Goal: Information Seeking & Learning: Learn about a topic

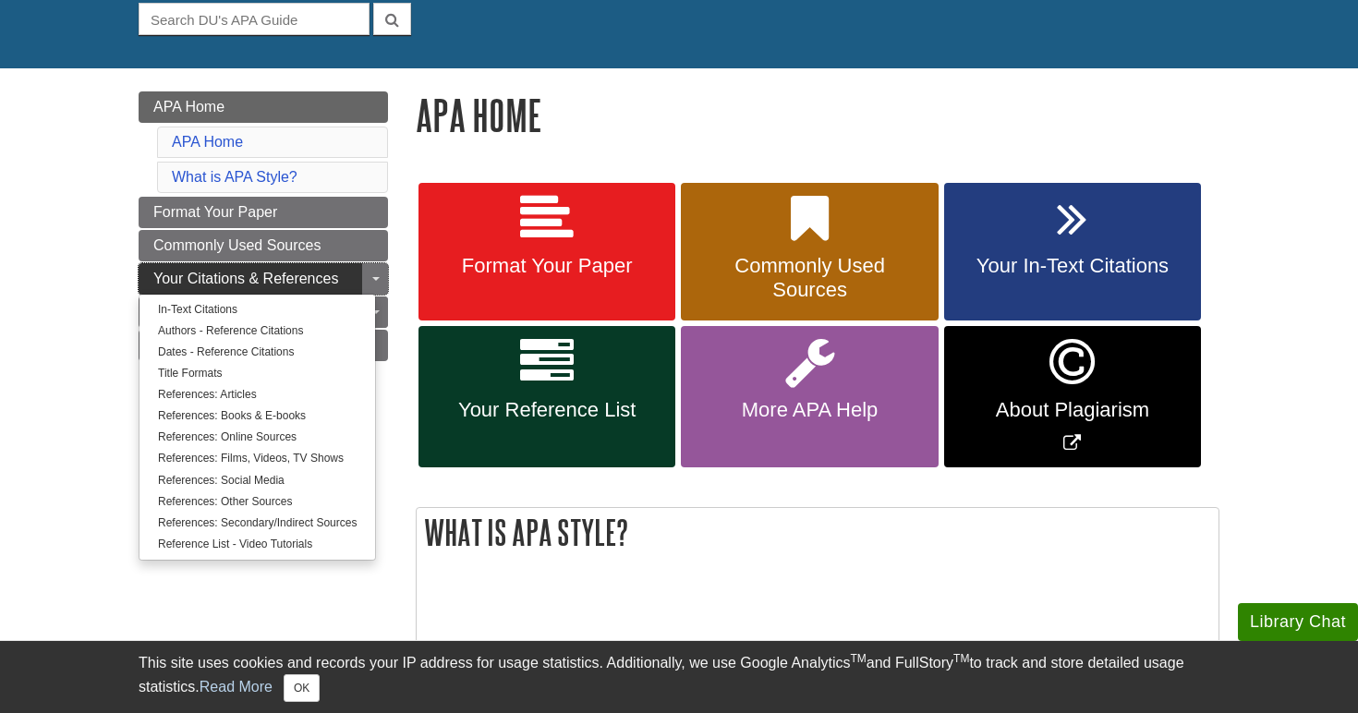
scroll to position [188, 0]
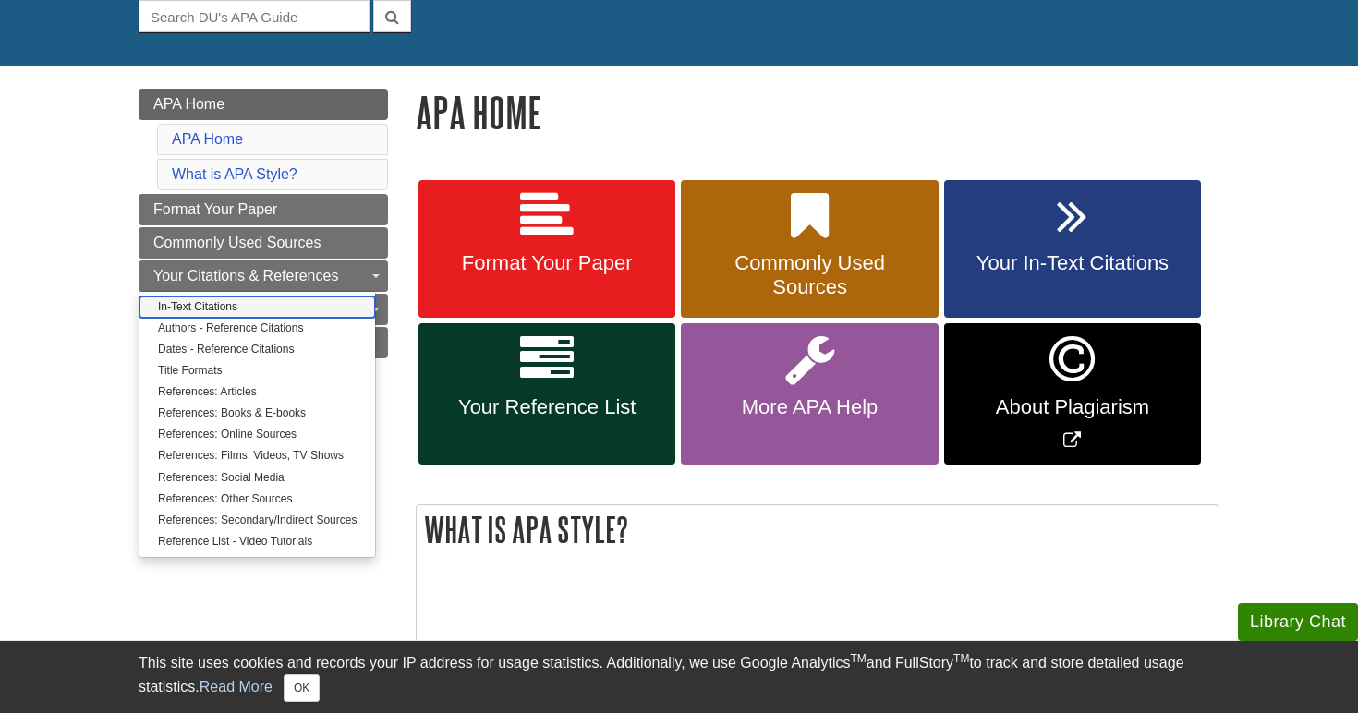
click at [238, 301] on link "In-Text Citations" at bounding box center [258, 307] width 236 height 21
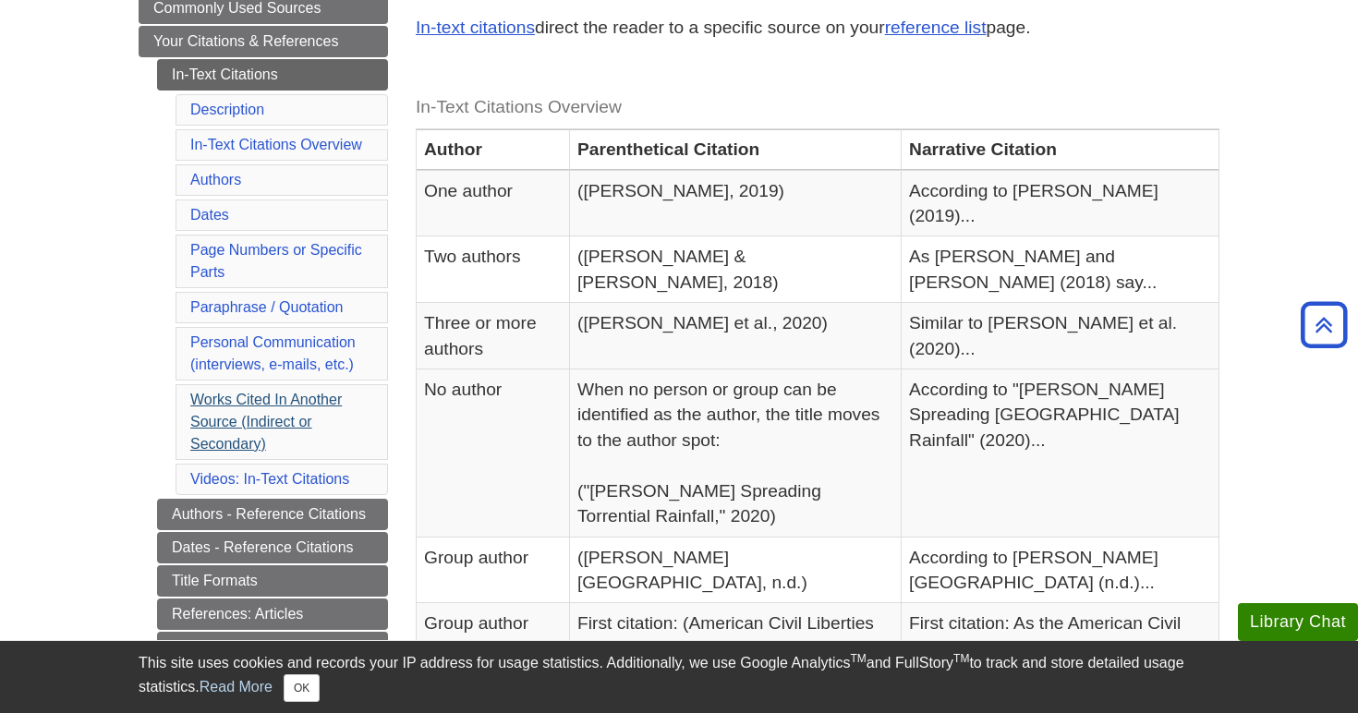
scroll to position [348, 0]
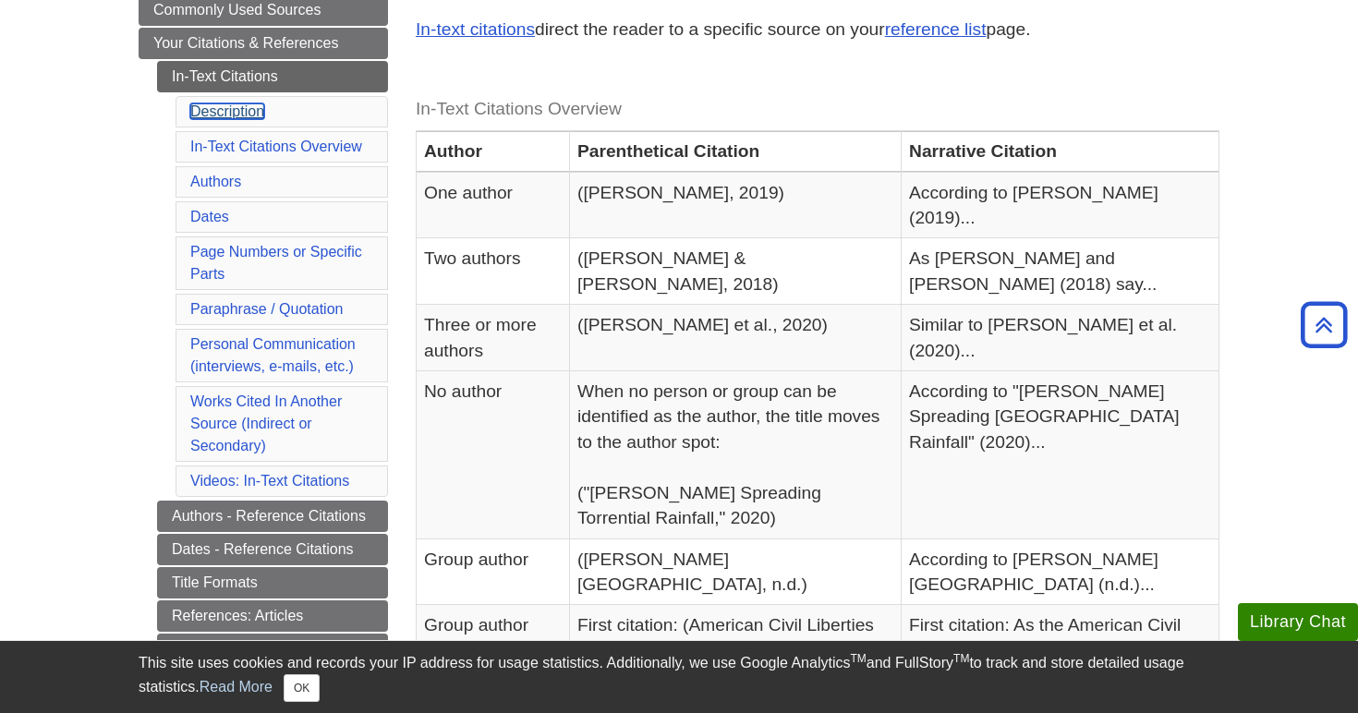
click at [226, 109] on link "Description" at bounding box center [227, 112] width 74 height 16
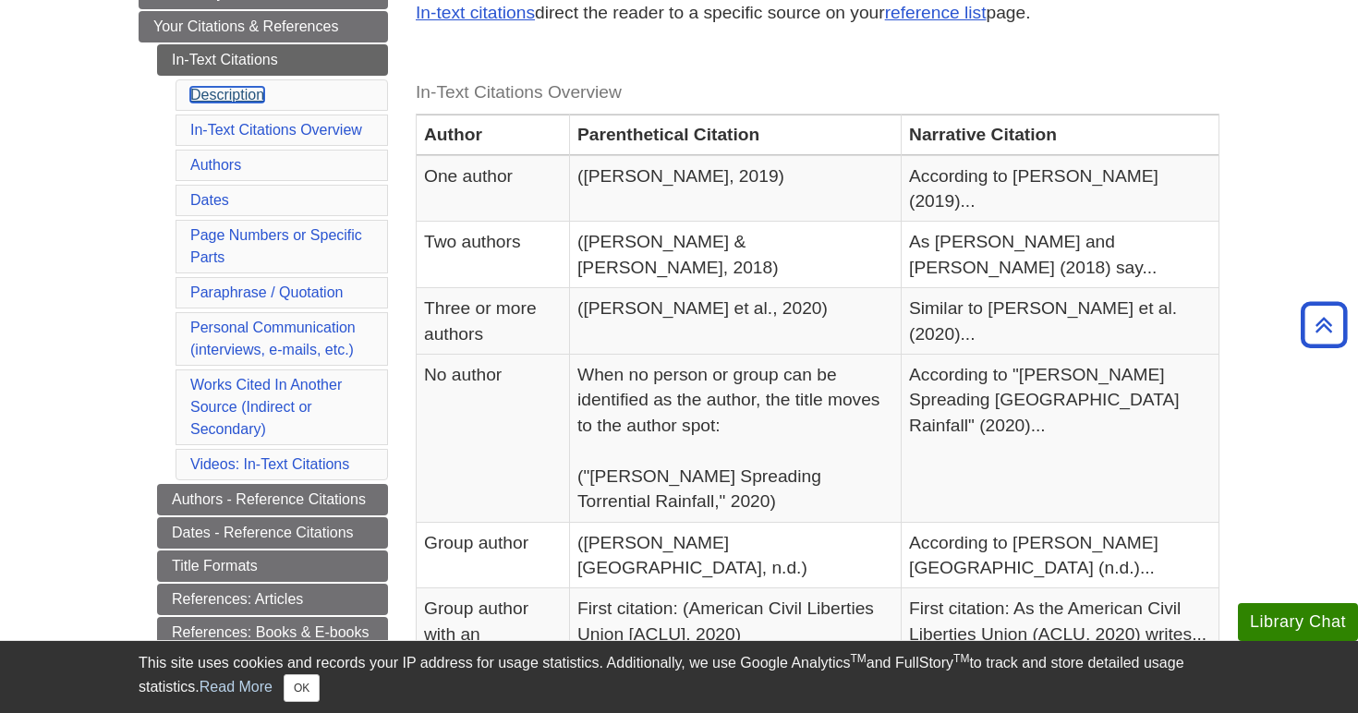
click at [229, 101] on link "Description" at bounding box center [227, 95] width 74 height 16
click at [232, 93] on link "Description" at bounding box center [227, 95] width 74 height 16
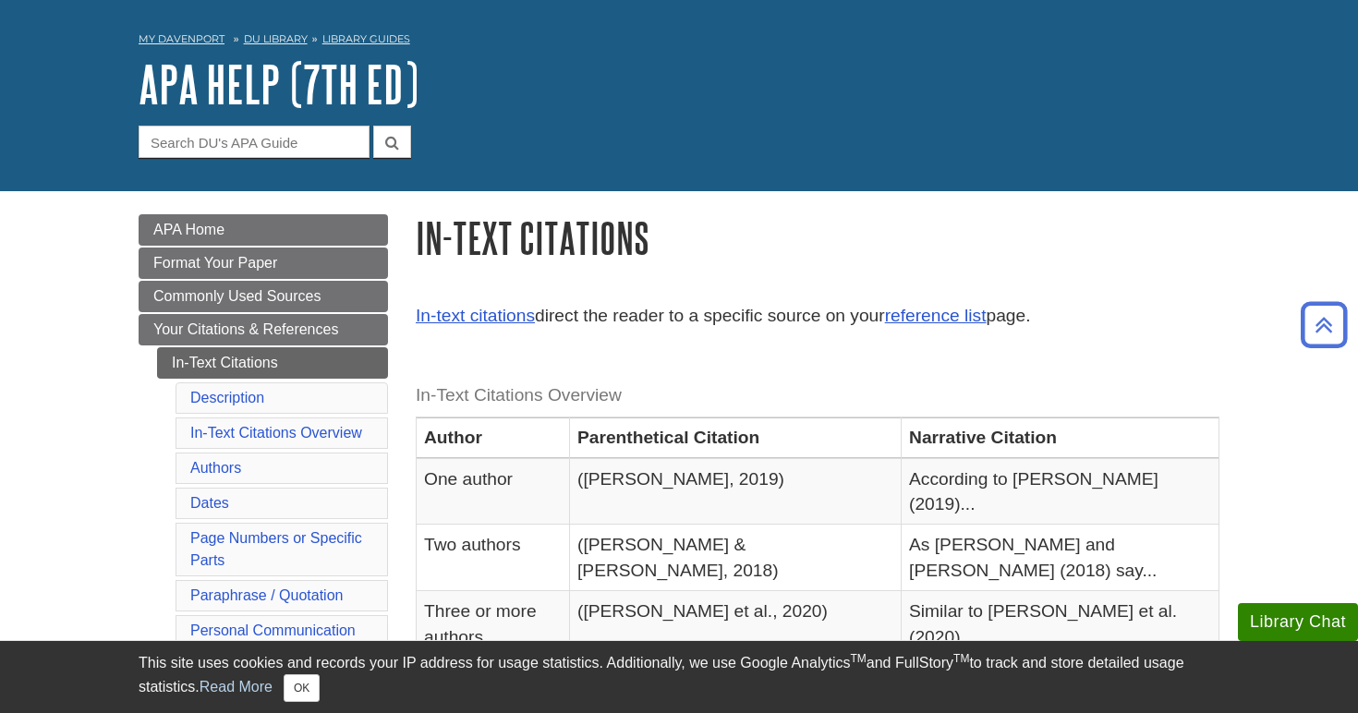
scroll to position [0, 0]
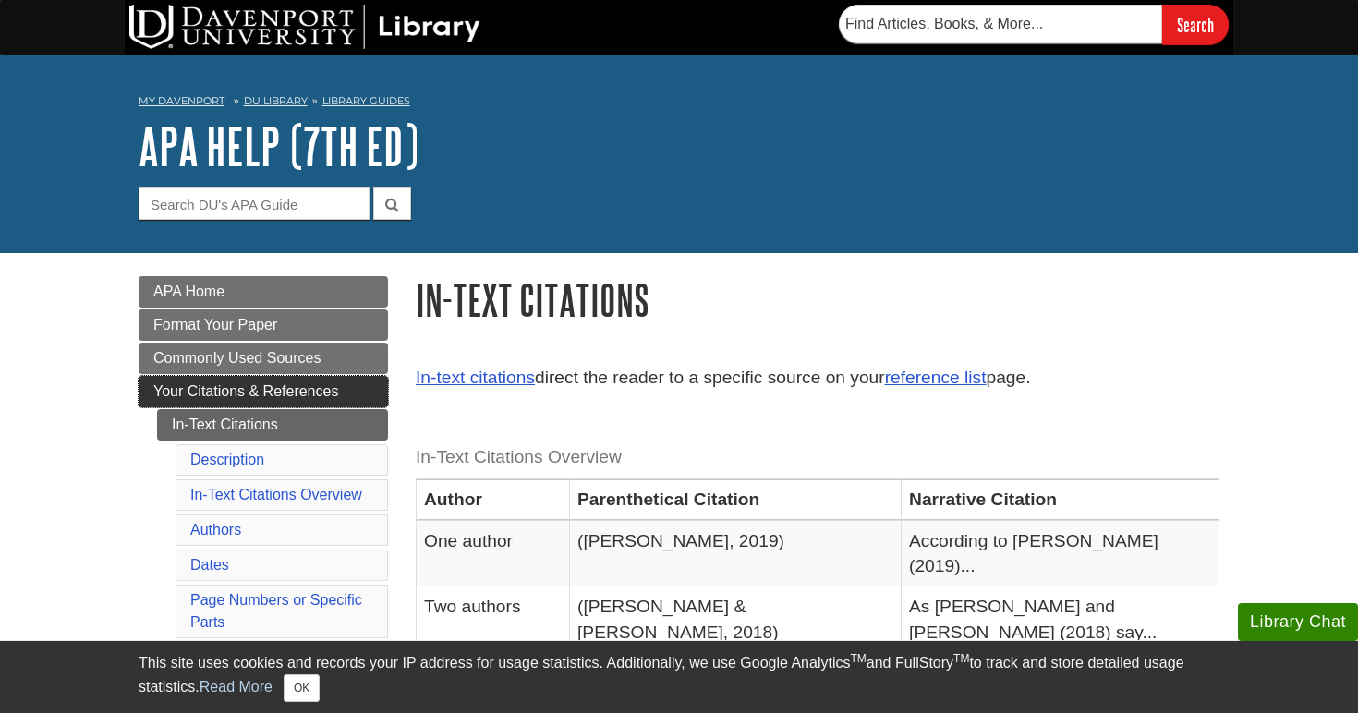
click at [255, 396] on span "Your Citations & References" at bounding box center [245, 392] width 185 height 16
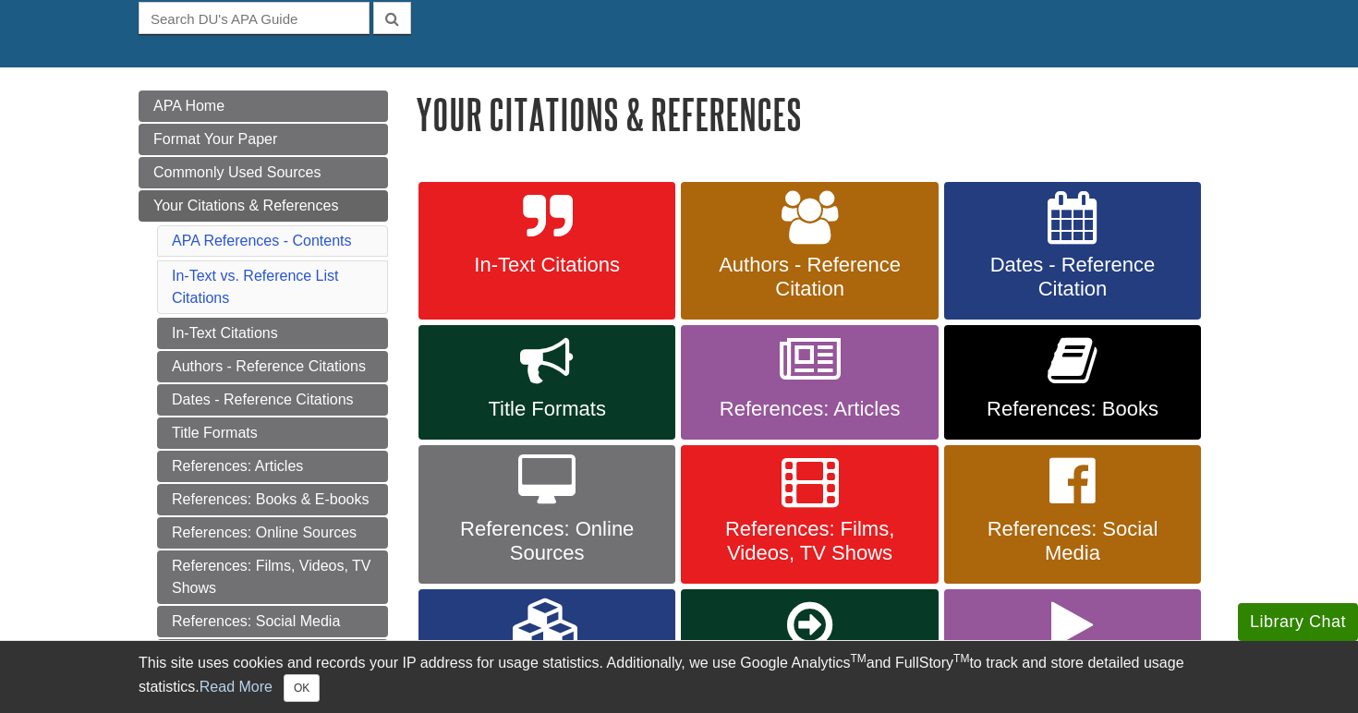
scroll to position [194, 0]
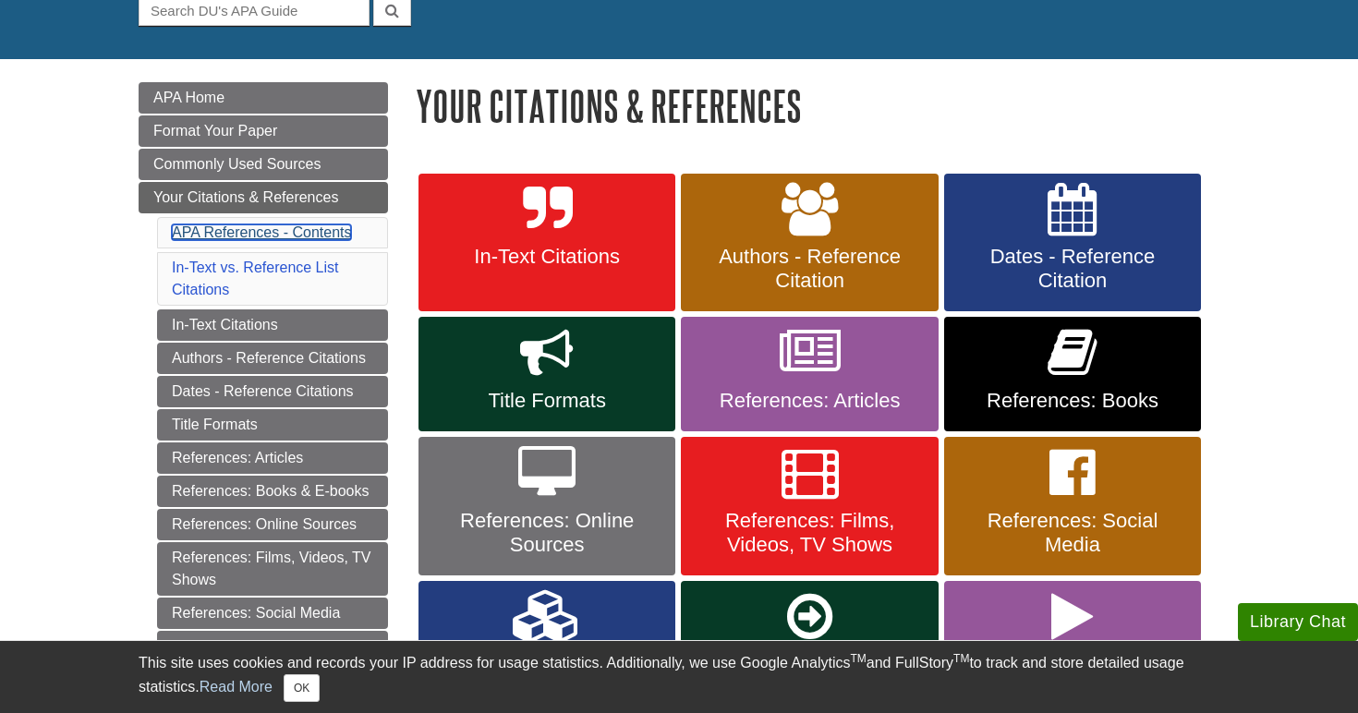
click at [291, 238] on link "APA References - Contents" at bounding box center [261, 233] width 179 height 16
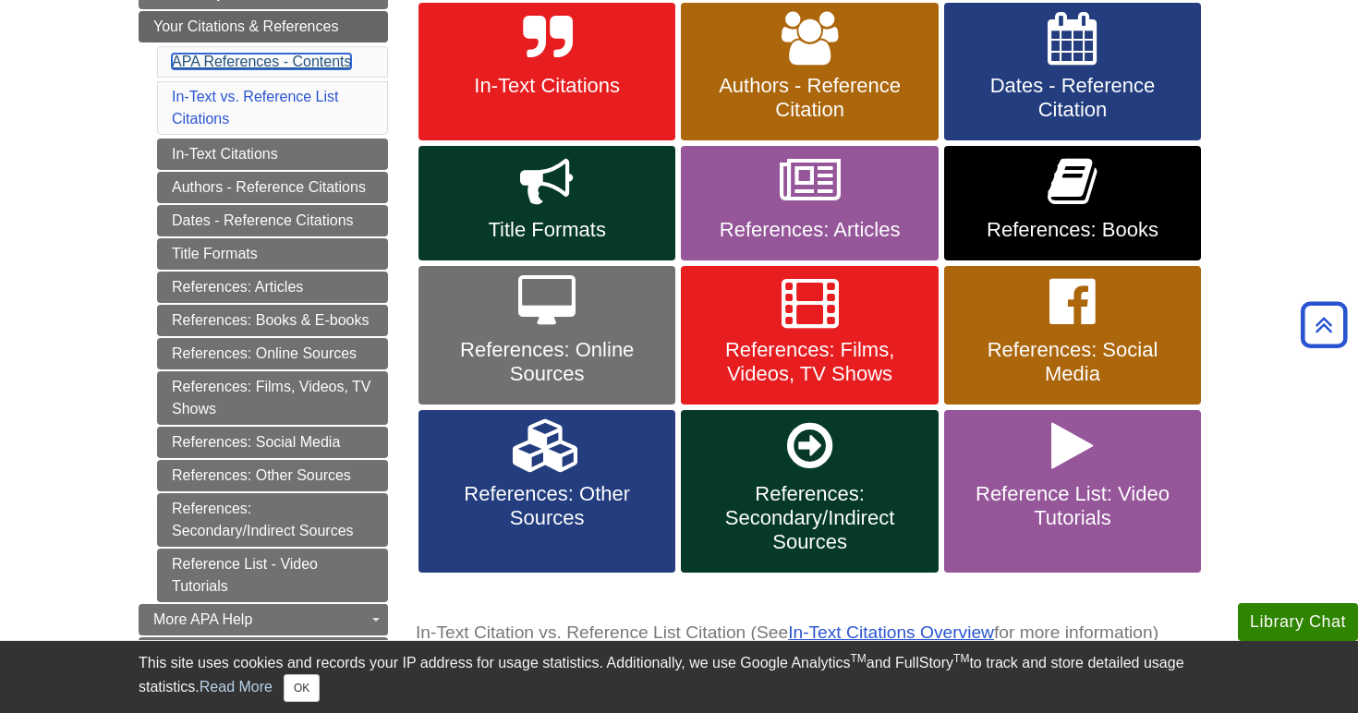
click at [313, 54] on link "APA References - Contents" at bounding box center [261, 62] width 179 height 16
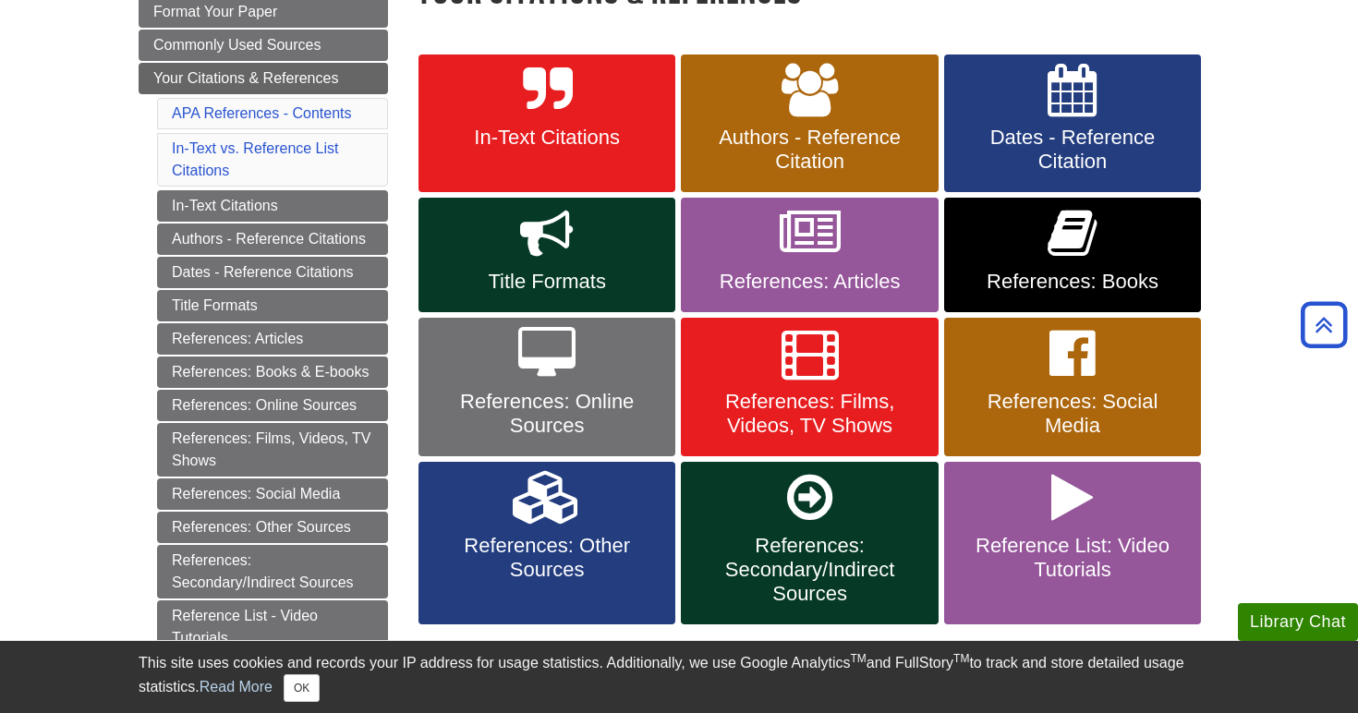
scroll to position [309, 0]
